Goal: Information Seeking & Learning: Find specific fact

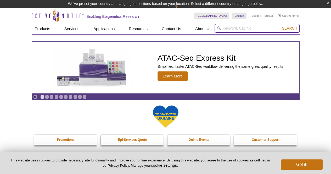
click at [226, 30] on input "search" at bounding box center [256, 28] width 85 height 9
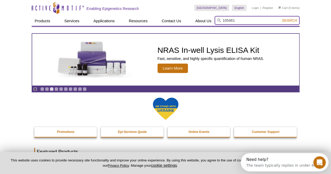
type input "105461"
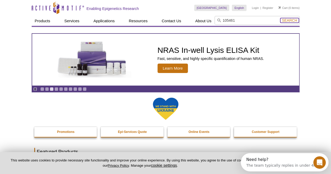
click at [294, 20] on span "Search" at bounding box center [288, 20] width 15 height 4
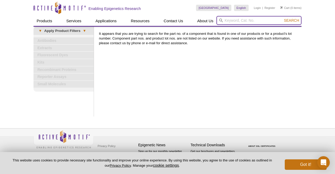
click at [245, 19] on input "search" at bounding box center [258, 20] width 85 height 9
click at [282, 18] on button "Search" at bounding box center [291, 20] width 18 height 5
click at [230, 21] on input "was buffer" at bounding box center [258, 20] width 85 height 9
type input "wash buffer"
click at [282, 18] on button "Search" at bounding box center [291, 20] width 18 height 5
